Goal: Check status

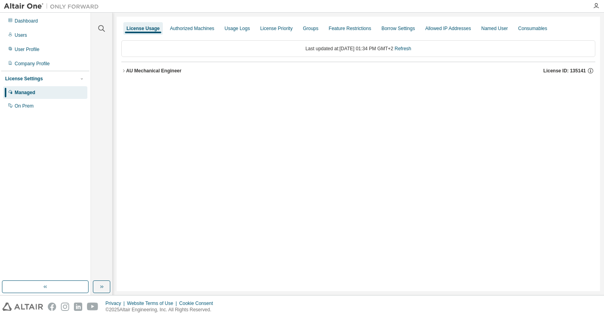
click at [130, 69] on div "AU Mechanical Engineer" at bounding box center [153, 71] width 55 height 6
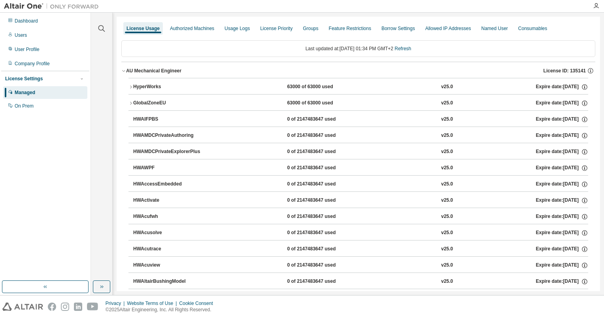
click at [134, 84] on div "HyperWorks" at bounding box center [168, 86] width 71 height 7
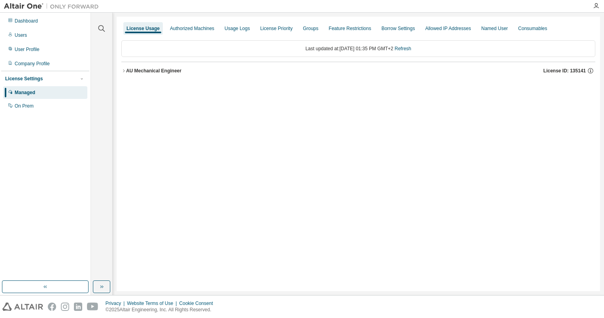
click at [130, 68] on div "AU Mechanical Engineer" at bounding box center [153, 71] width 55 height 6
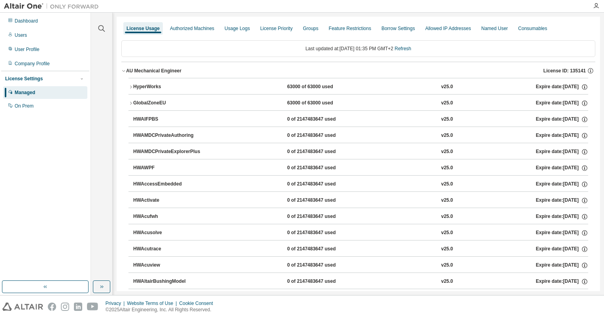
click at [133, 82] on button "HyperWorks 63000 of 63000 used v25.0 Expire date: 2025-12-15" at bounding box center [358, 86] width 460 height 17
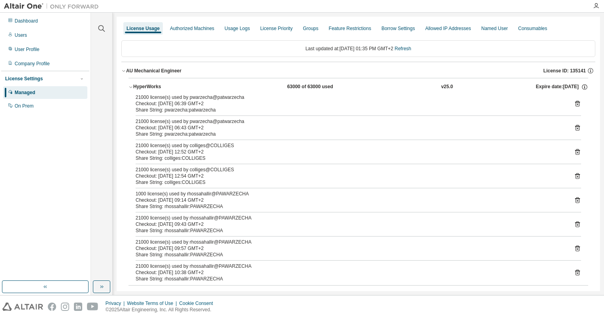
click at [574, 150] on icon at bounding box center [577, 151] width 7 height 7
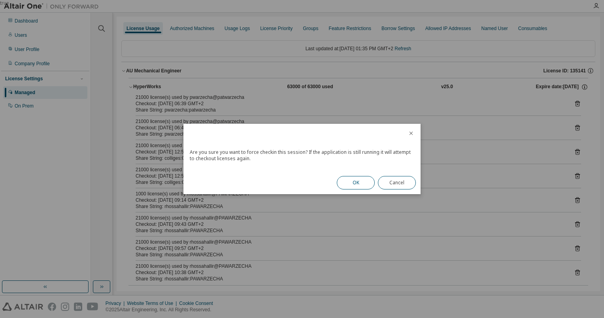
click at [361, 182] on button "OK" at bounding box center [356, 182] width 38 height 13
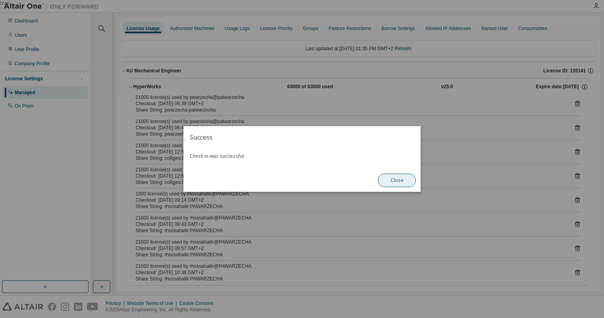
click at [407, 180] on button "Close" at bounding box center [397, 179] width 38 height 13
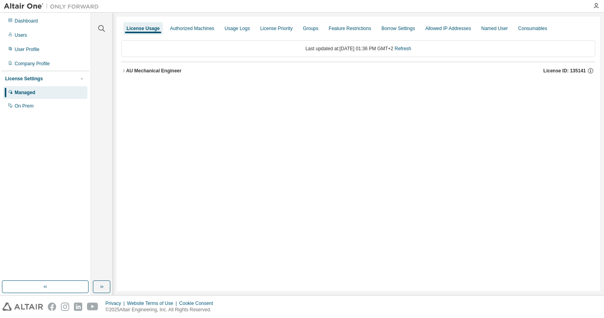
click at [124, 77] on button "AU Mechanical Engineer License ID: 135141" at bounding box center [358, 70] width 474 height 17
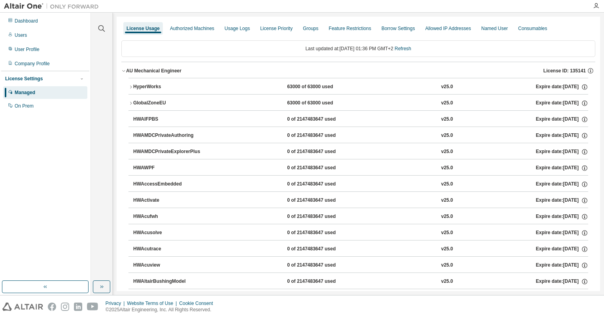
click at [130, 87] on icon "button" at bounding box center [130, 87] width 5 height 5
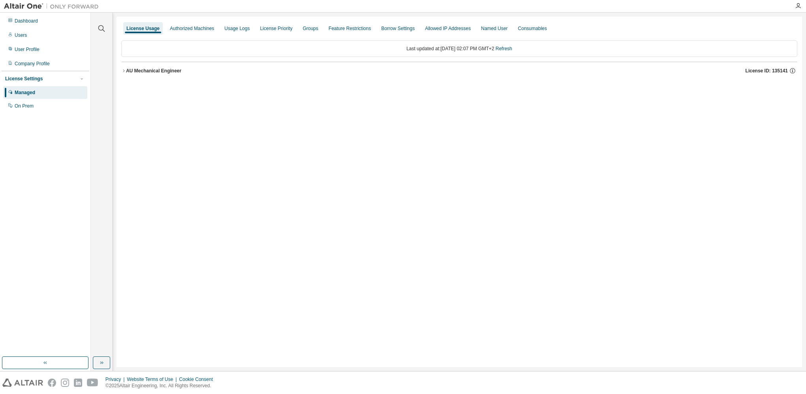
click at [127, 73] on div "AU Mechanical Engineer" at bounding box center [153, 71] width 55 height 6
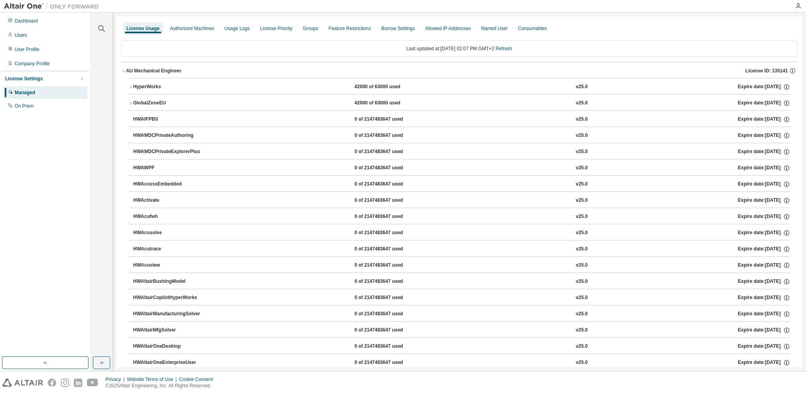
click at [132, 85] on icon "button" at bounding box center [130, 87] width 5 height 5
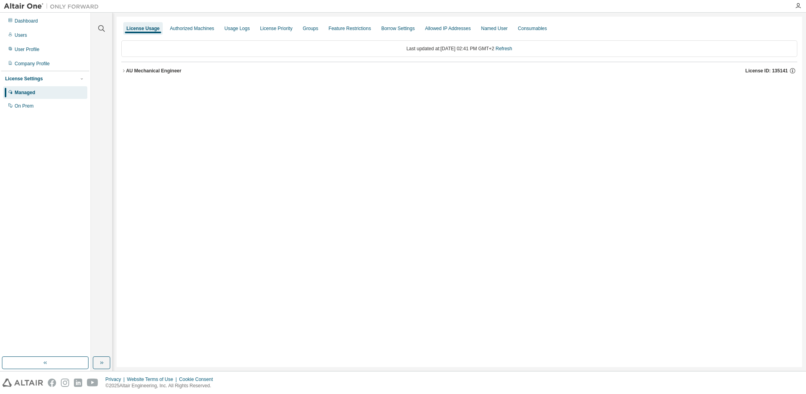
click at [128, 69] on div "AU Mechanical Engineer" at bounding box center [153, 71] width 55 height 6
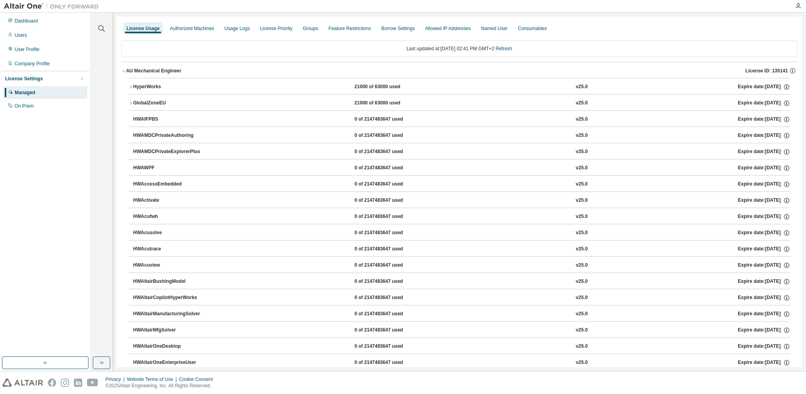
click at [131, 82] on button "HyperWorks 21000 of 63000 used v25.0 Expire date: [DATE]" at bounding box center [459, 86] width 662 height 17
